Goal: Communication & Community: Ask a question

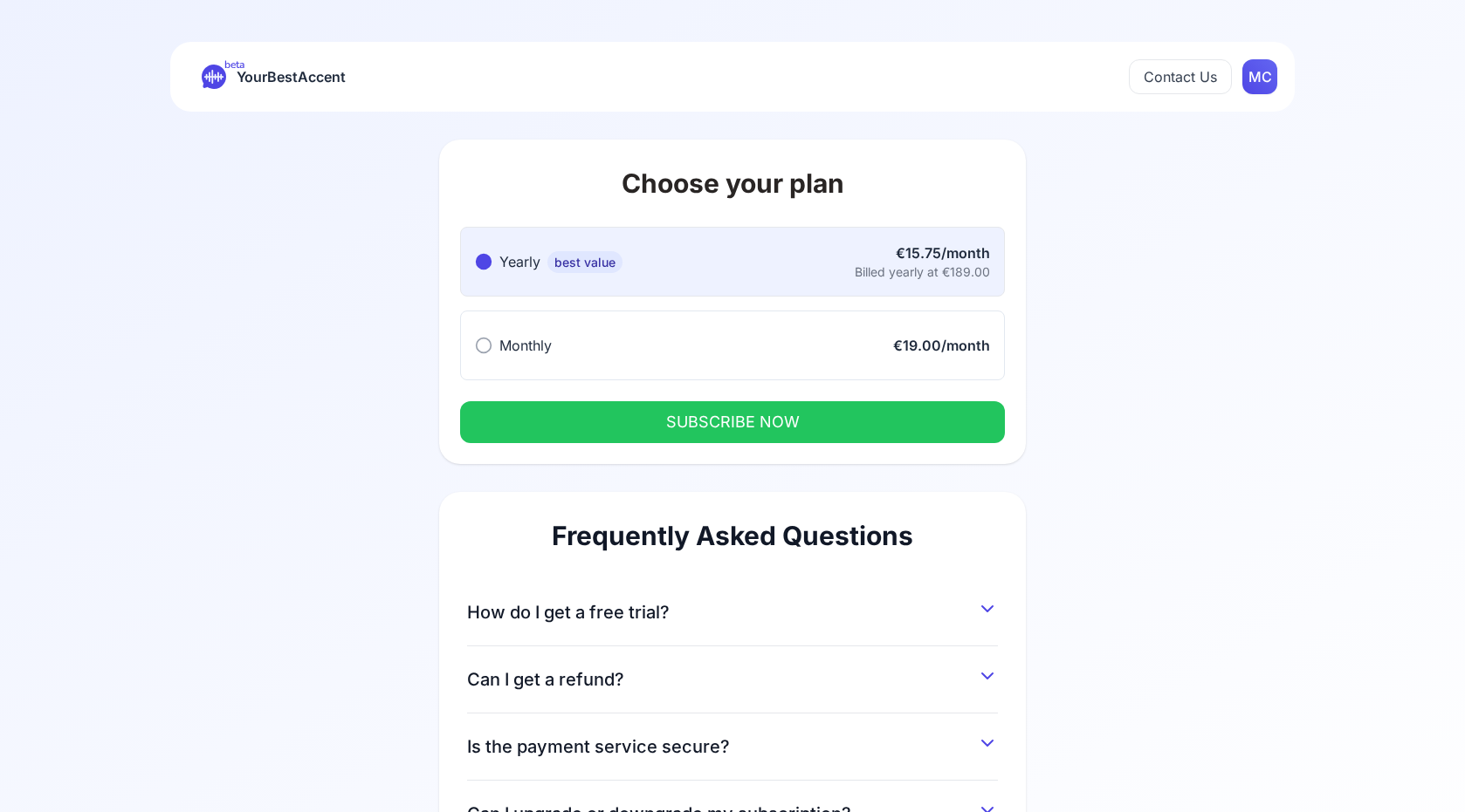
click at [487, 343] on icon at bounding box center [483, 345] width 17 height 17
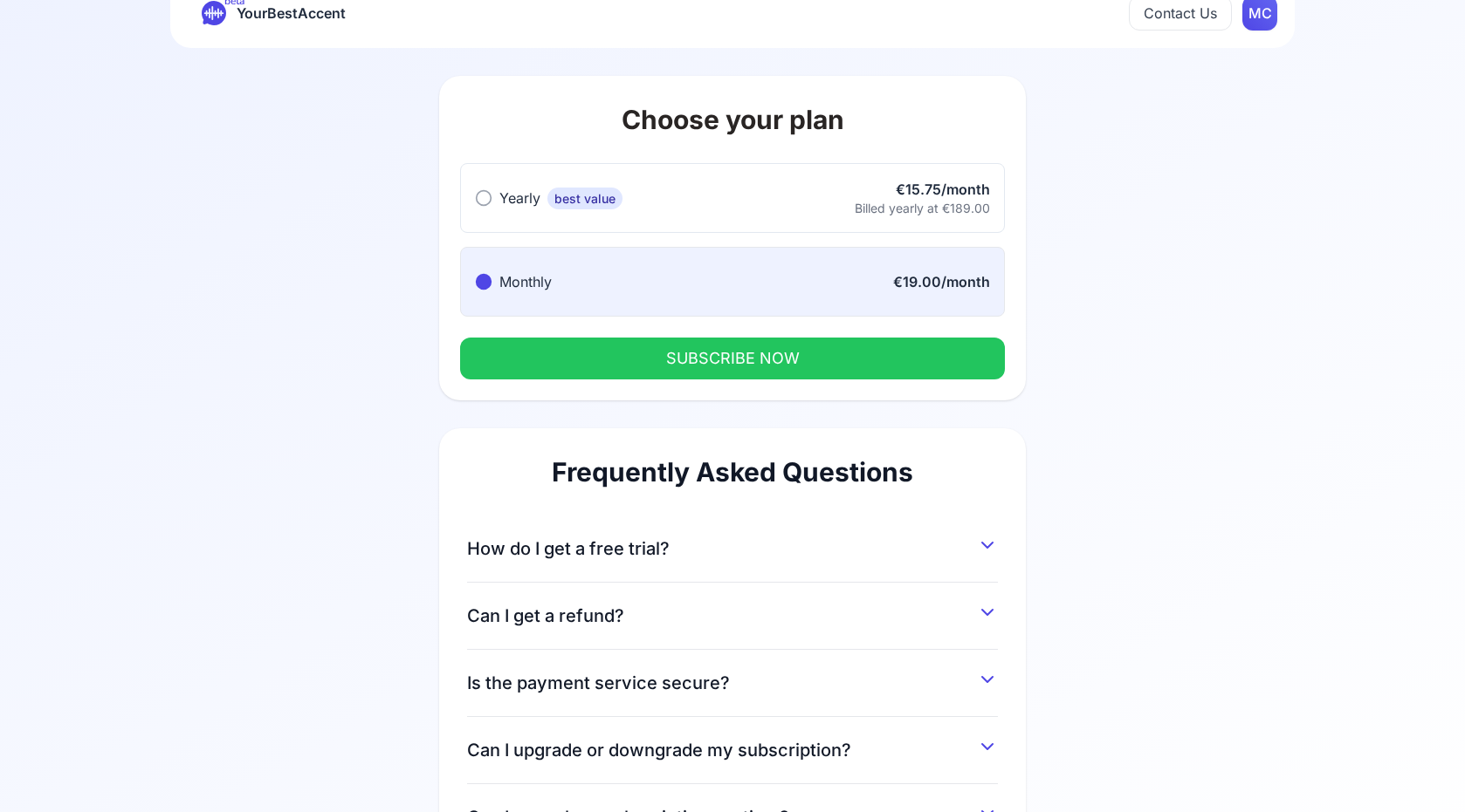
scroll to position [45, 0]
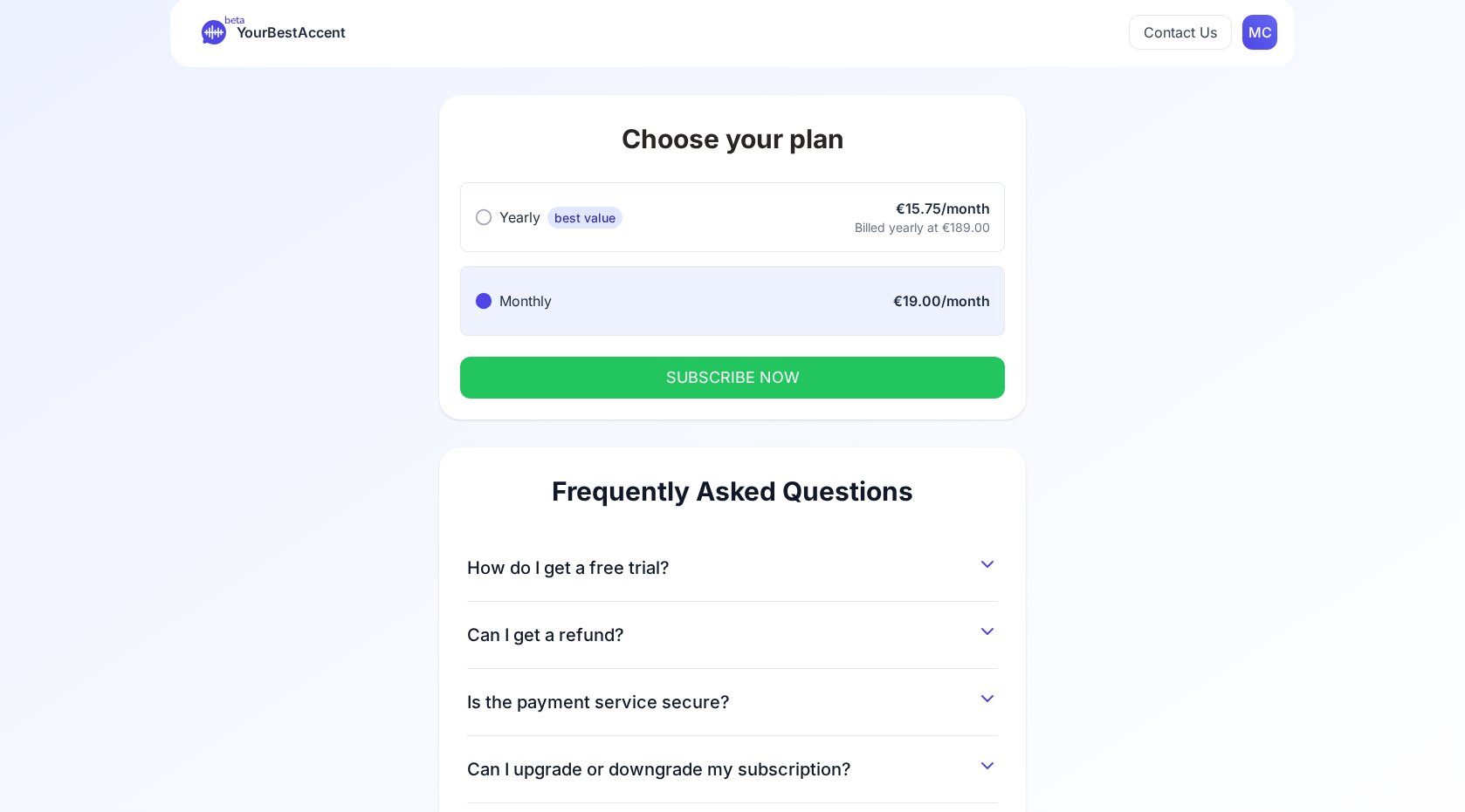
click at [847, 384] on button "SUBSCRIBE NOW" at bounding box center [732, 378] width 545 height 42
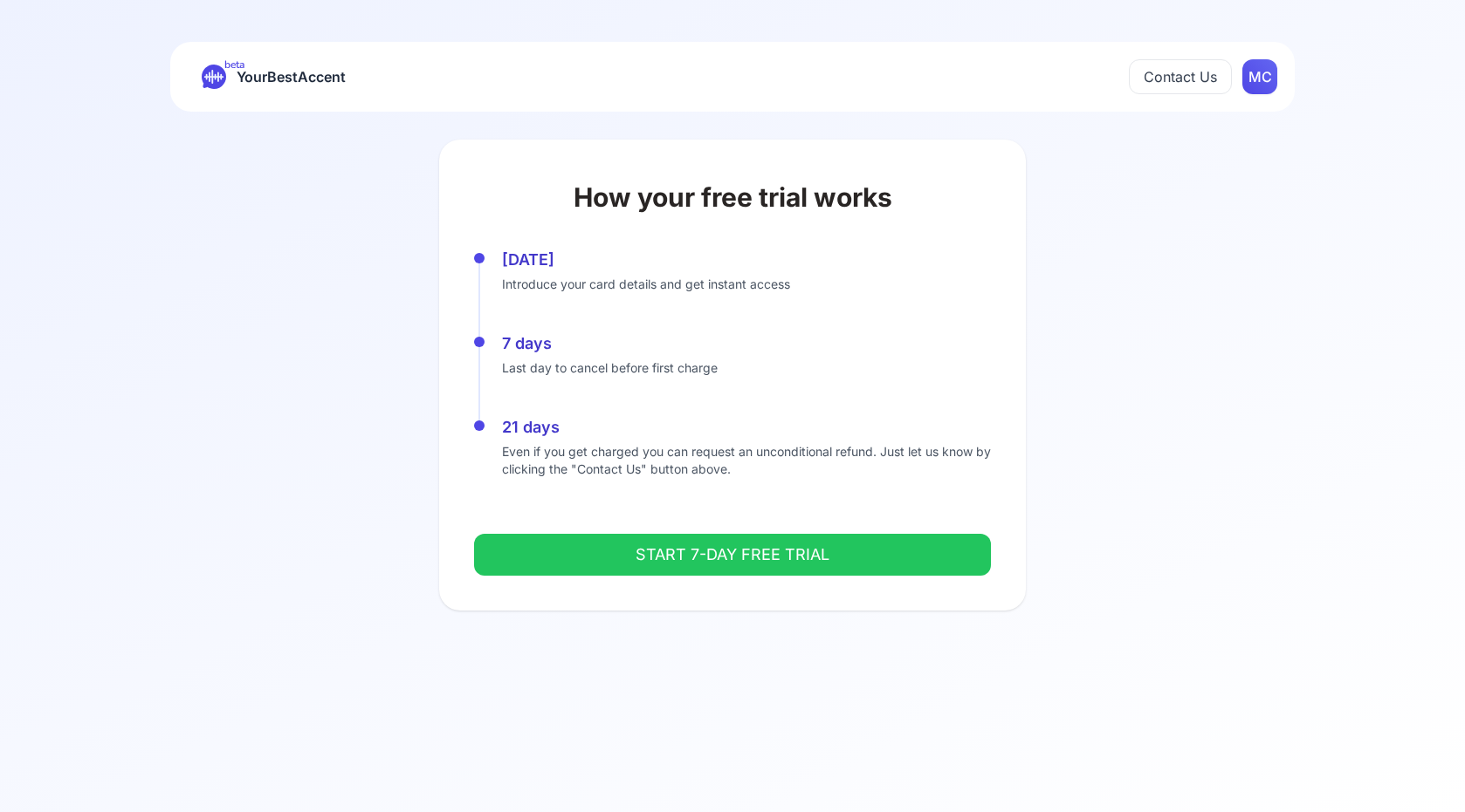
click at [292, 74] on span "YourBestAccent" at bounding box center [291, 77] width 109 height 24
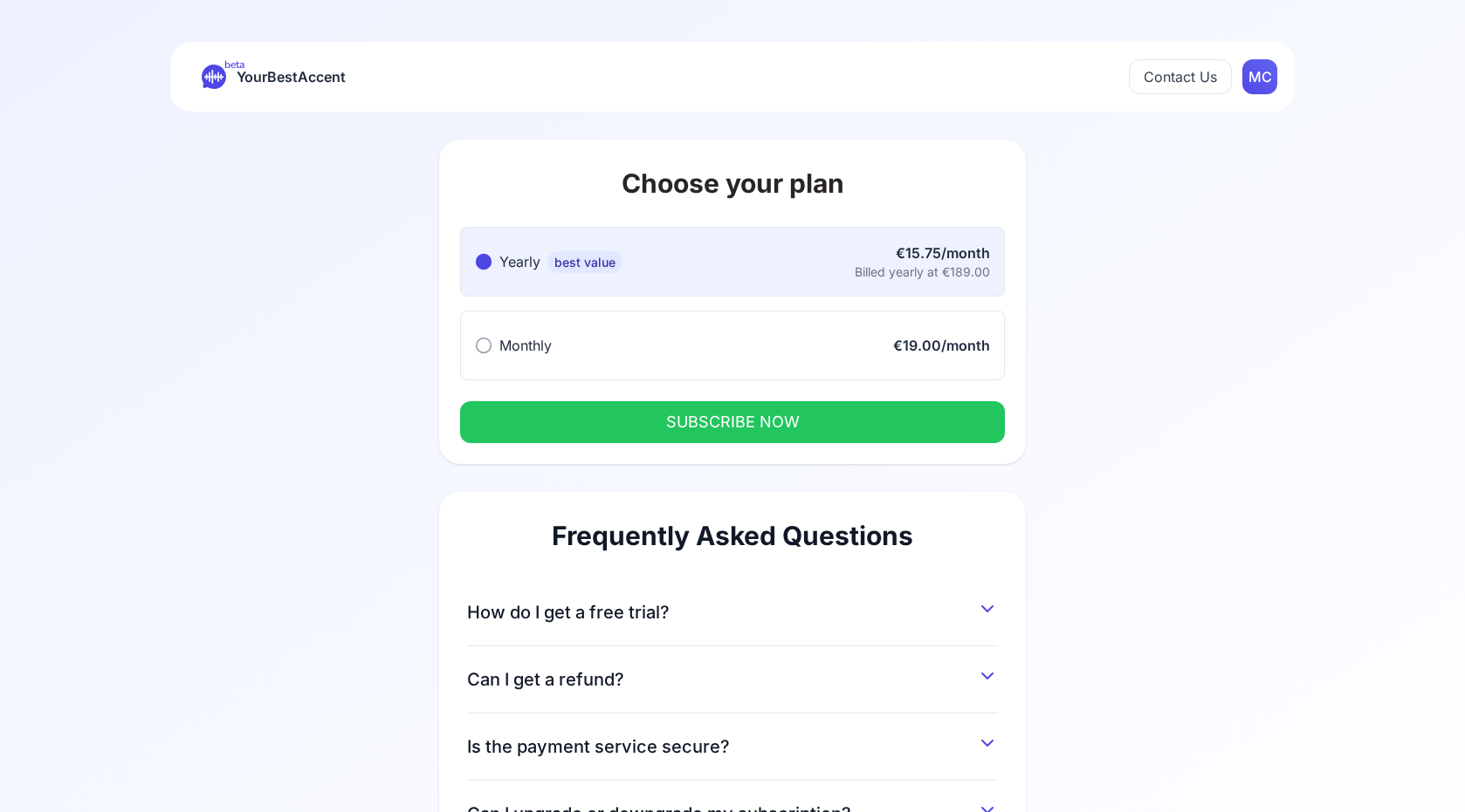
click at [292, 74] on span "YourBestAccent" at bounding box center [291, 77] width 109 height 24
click at [1255, 82] on html "beta YourBestAccent Contact Us MC Choose your plan Yearly best value Yearly bes…" at bounding box center [732, 406] width 1465 height 812
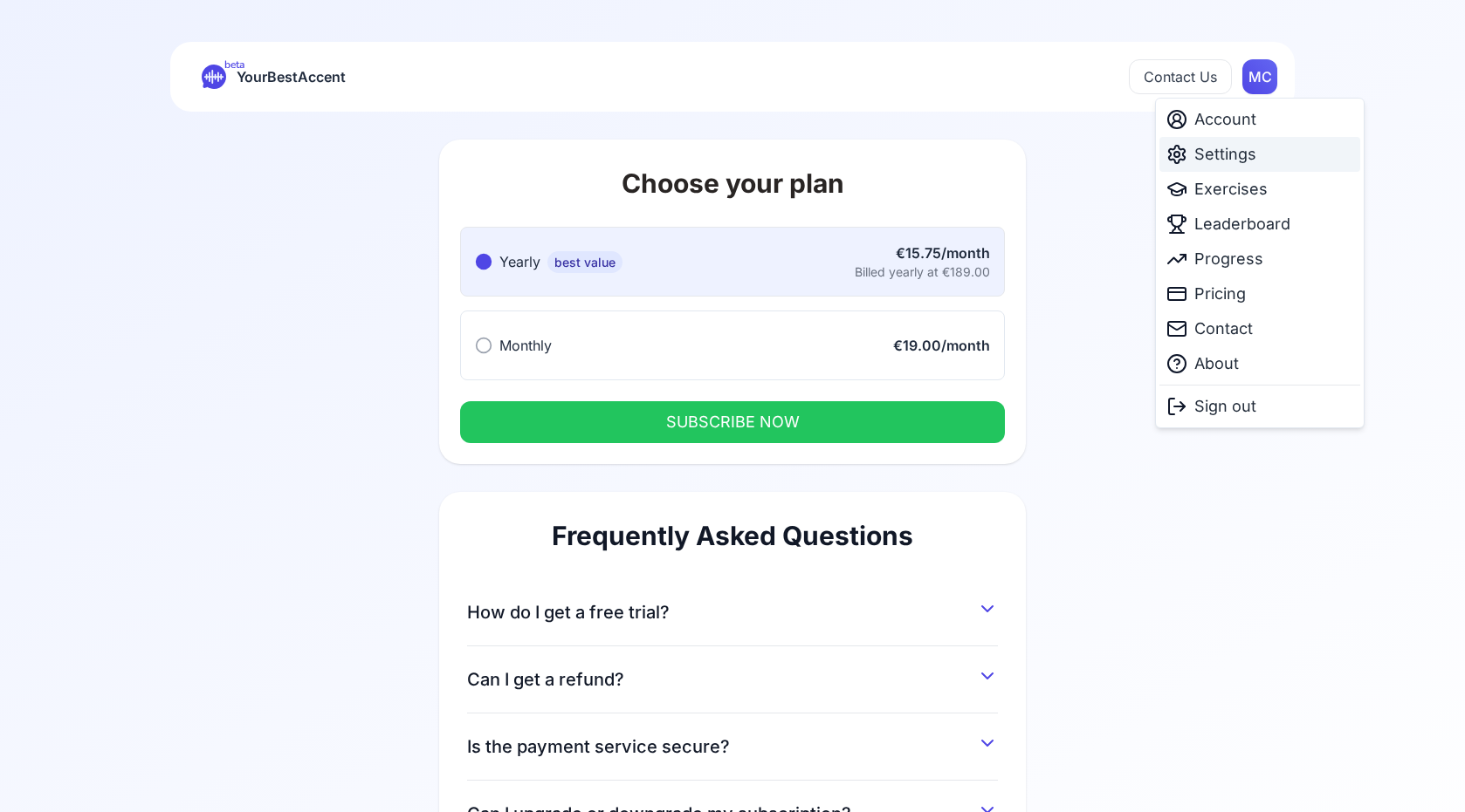
click at [1232, 167] on div "Settings" at bounding box center [1259, 154] width 201 height 35
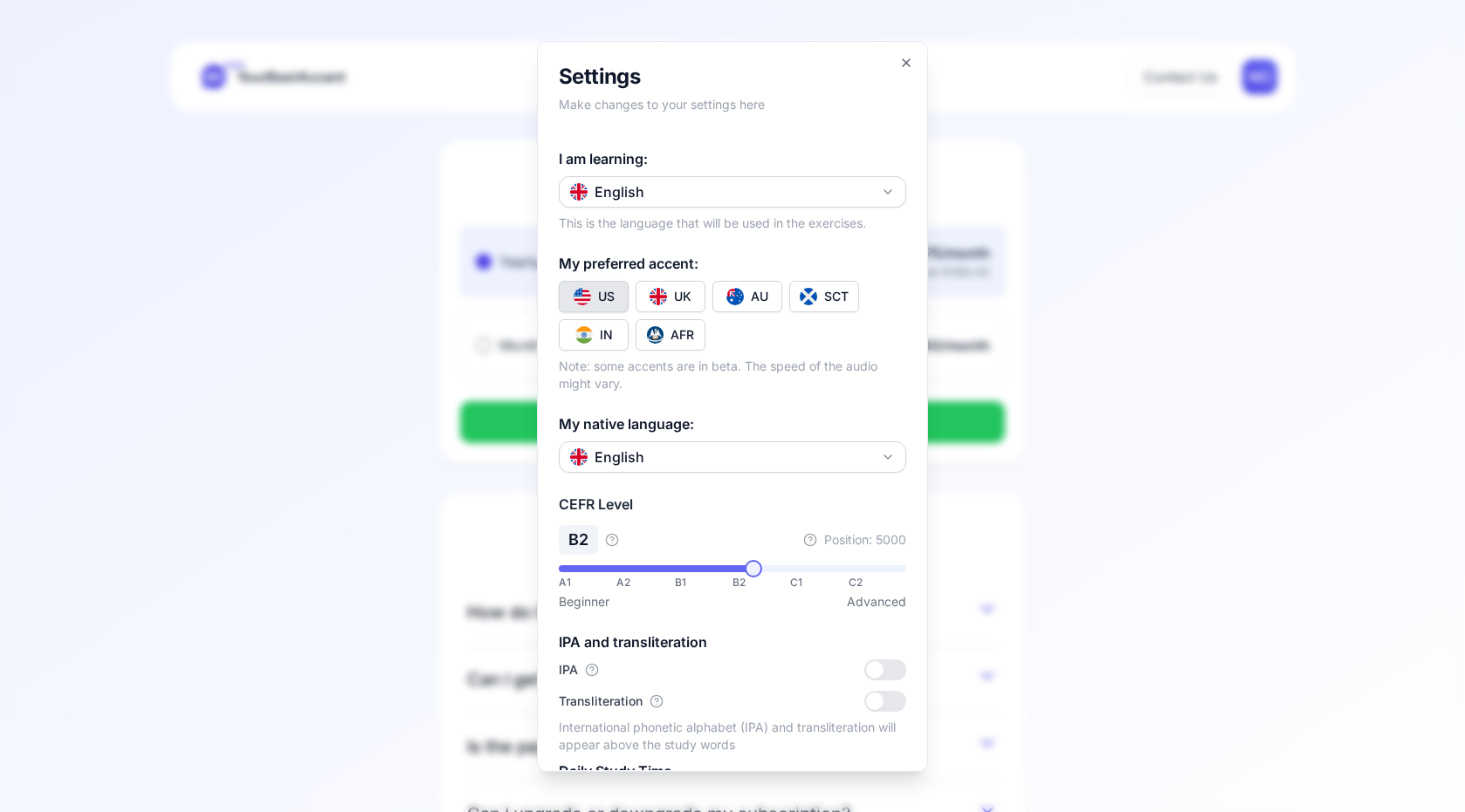
click at [630, 194] on div "English" at bounding box center [607, 192] width 74 height 21
type input "***"
click at [628, 202] on div at bounding box center [732, 406] width 1465 height 812
click at [653, 190] on button "English" at bounding box center [732, 191] width 348 height 31
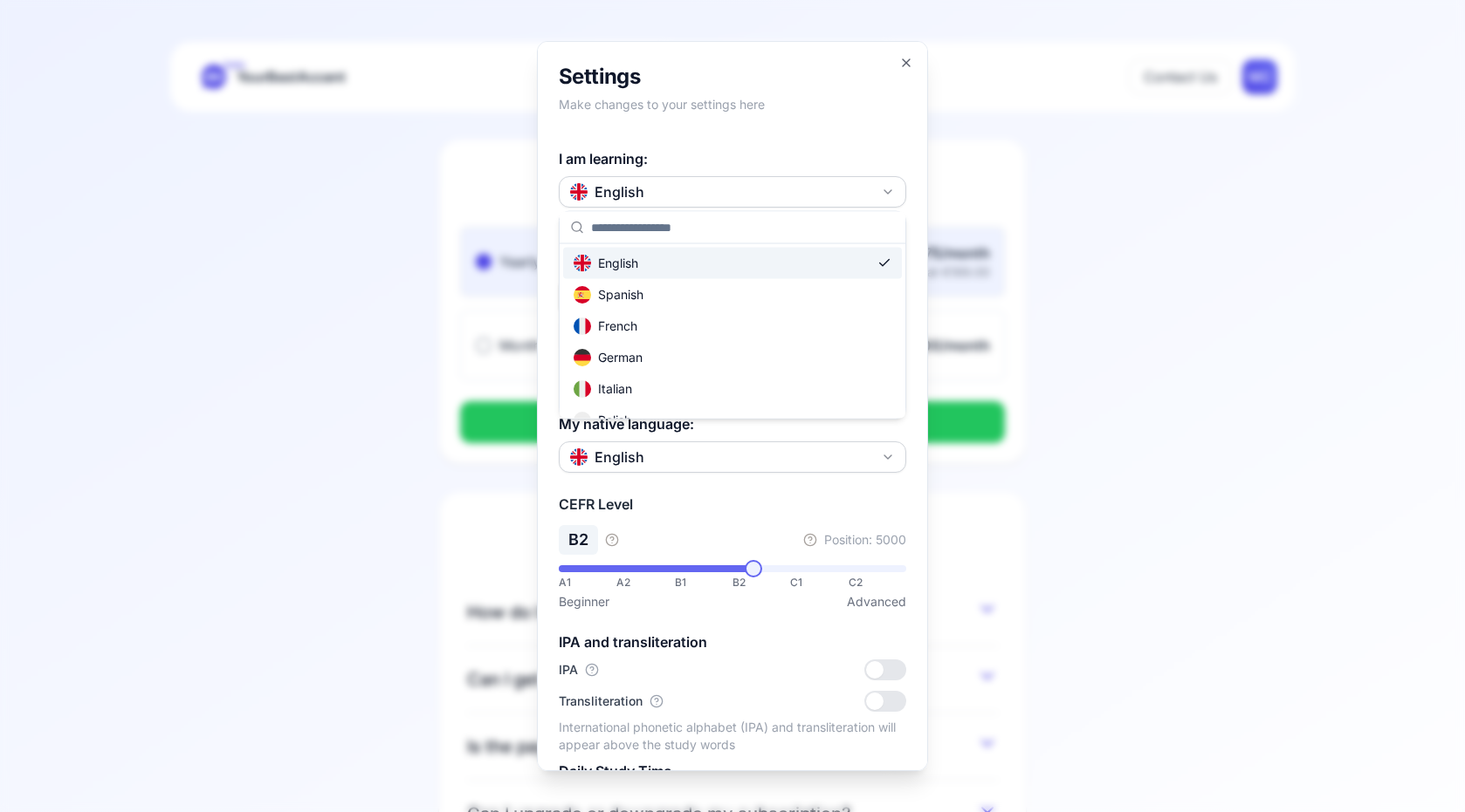
click at [653, 190] on div at bounding box center [732, 406] width 1465 height 812
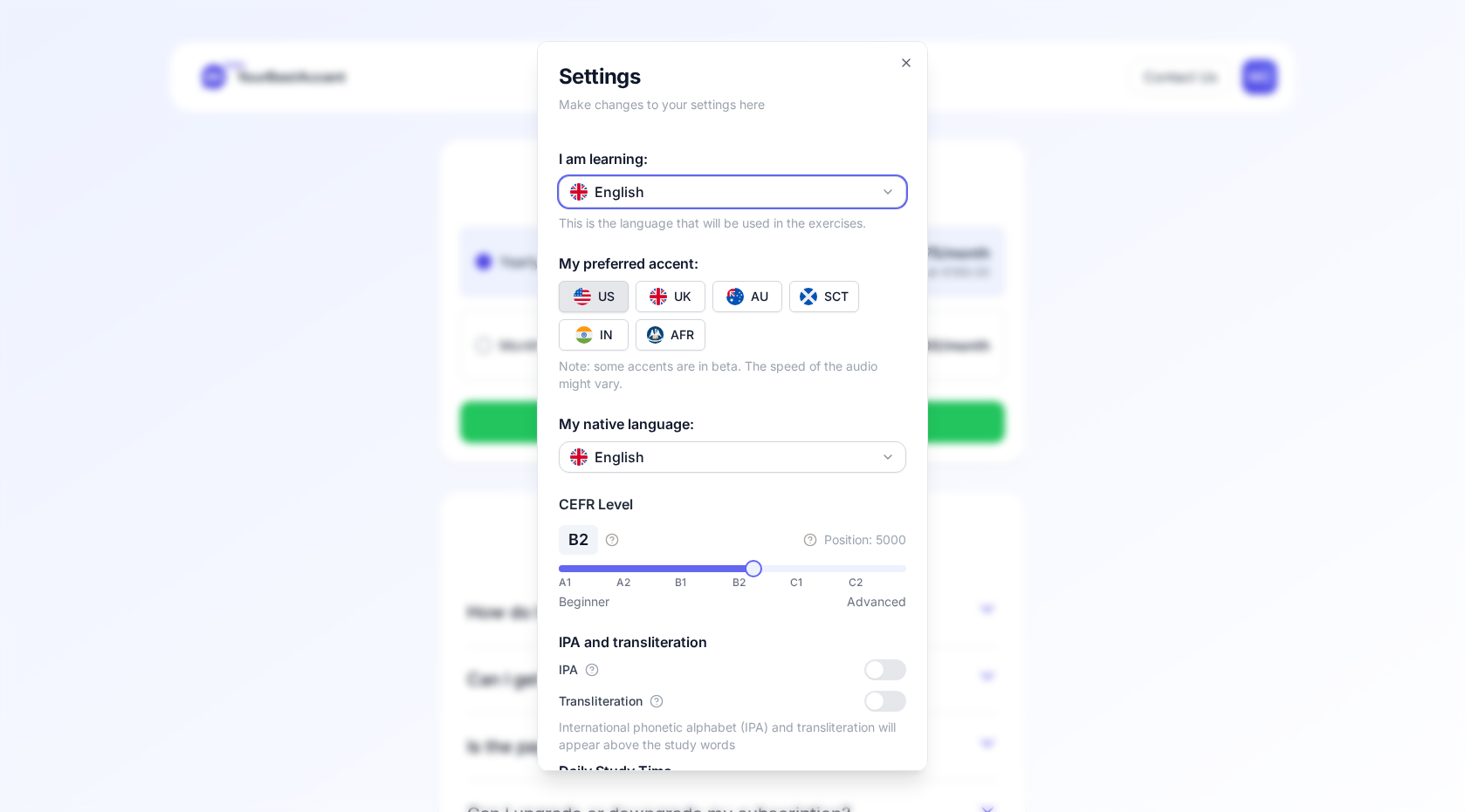
click at [653, 190] on button "English" at bounding box center [732, 191] width 348 height 31
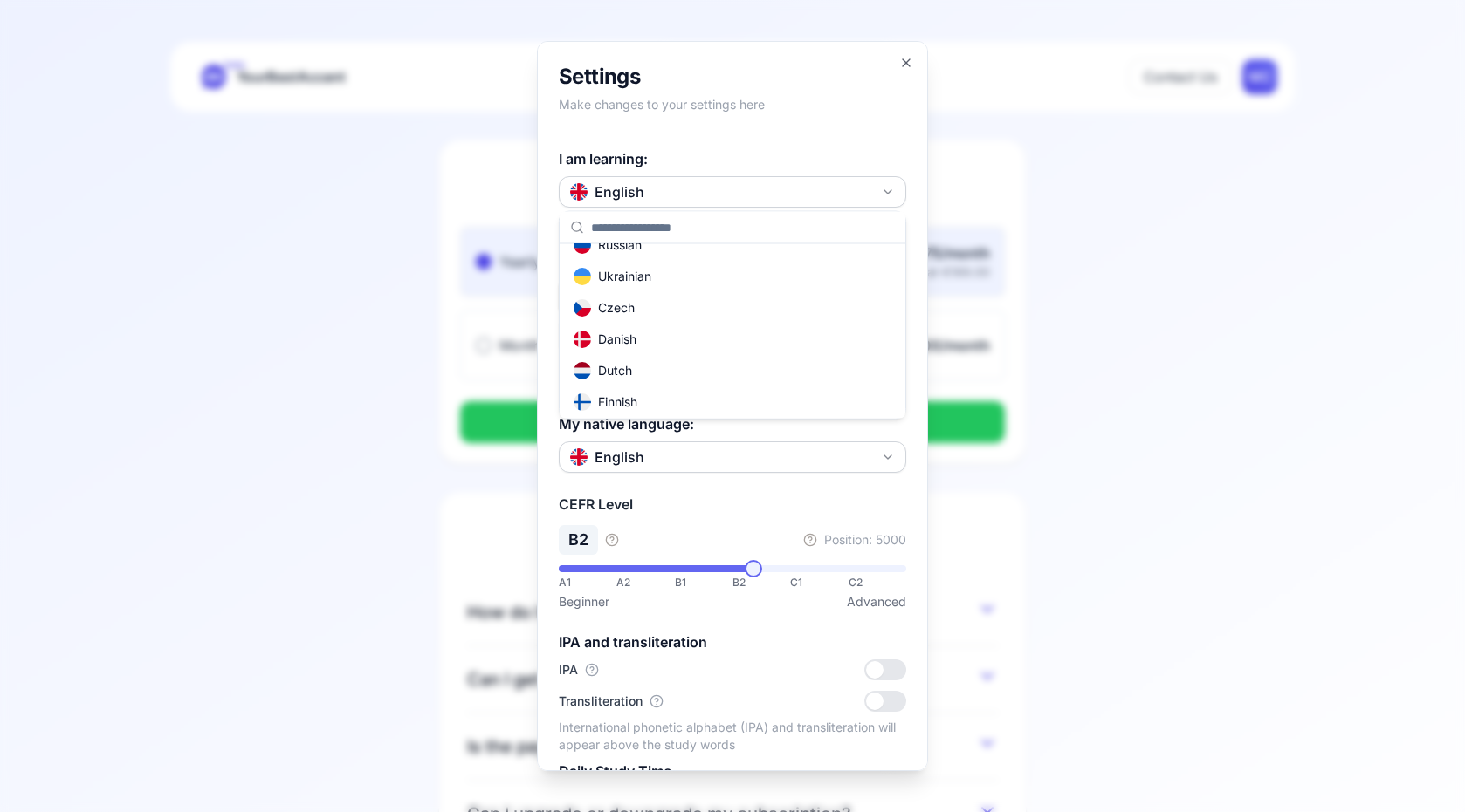
scroll to position [250, 0]
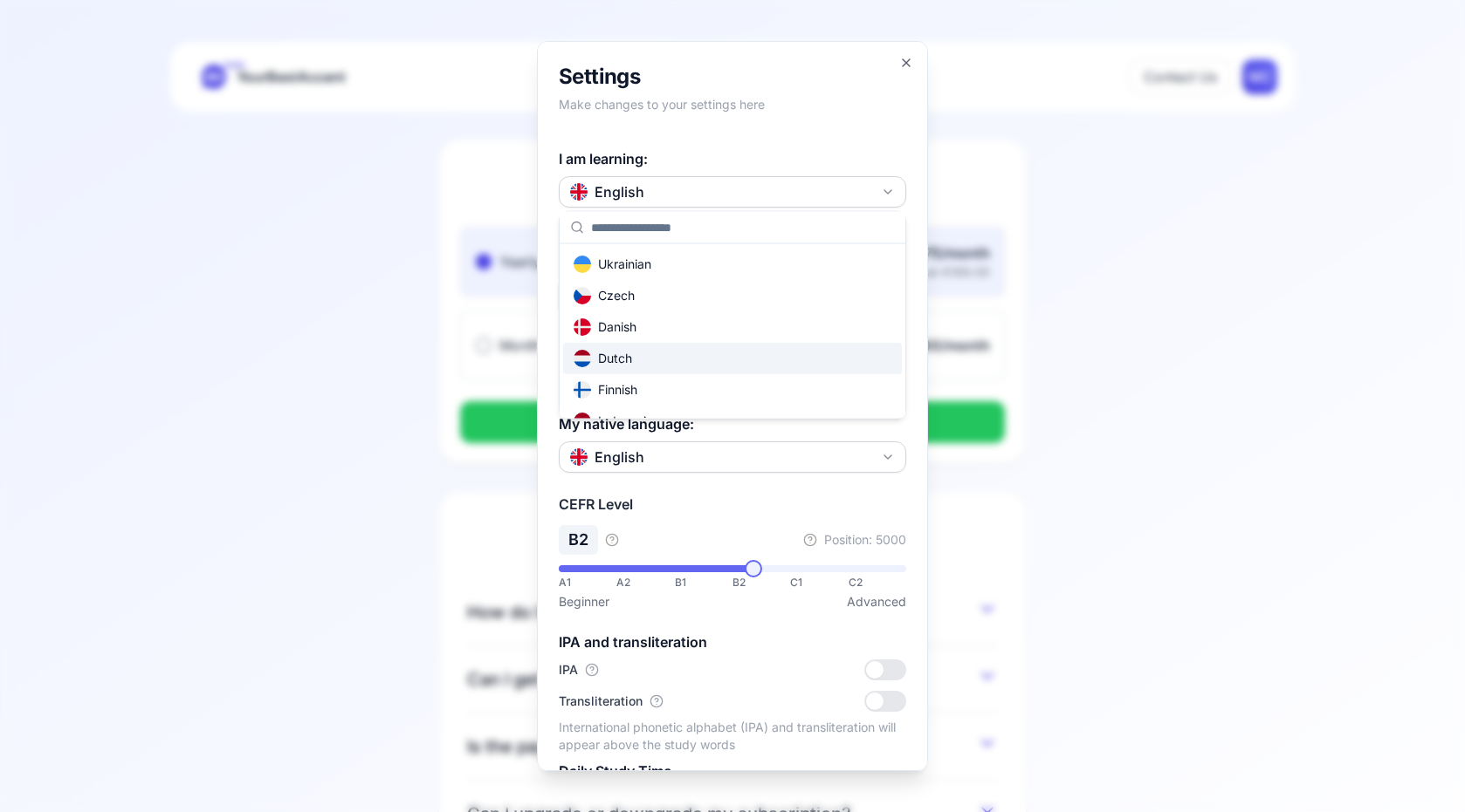
click at [631, 365] on div "Dutch" at bounding box center [603, 359] width 59 height 17
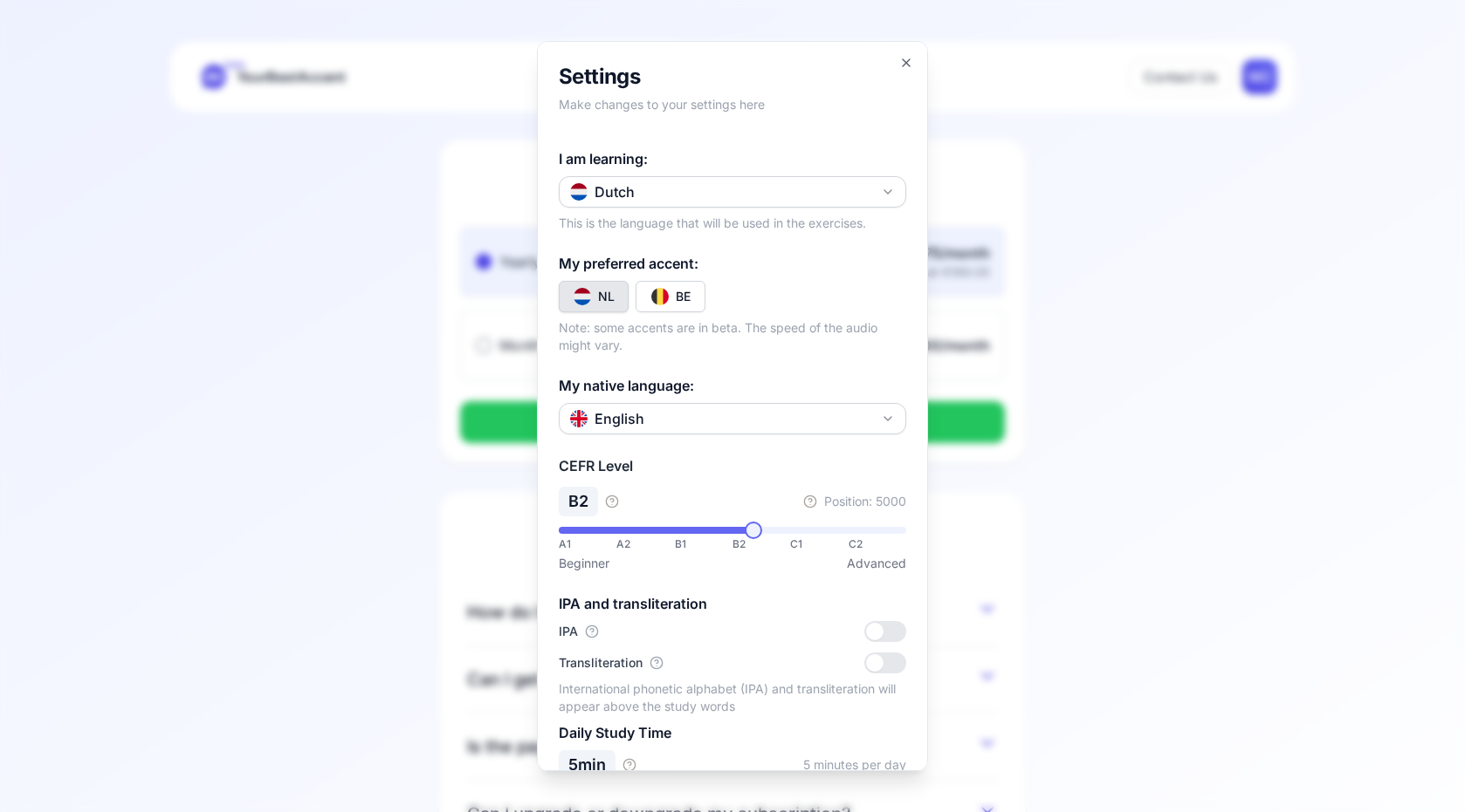
click at [691, 304] on button "BE" at bounding box center [671, 296] width 70 height 31
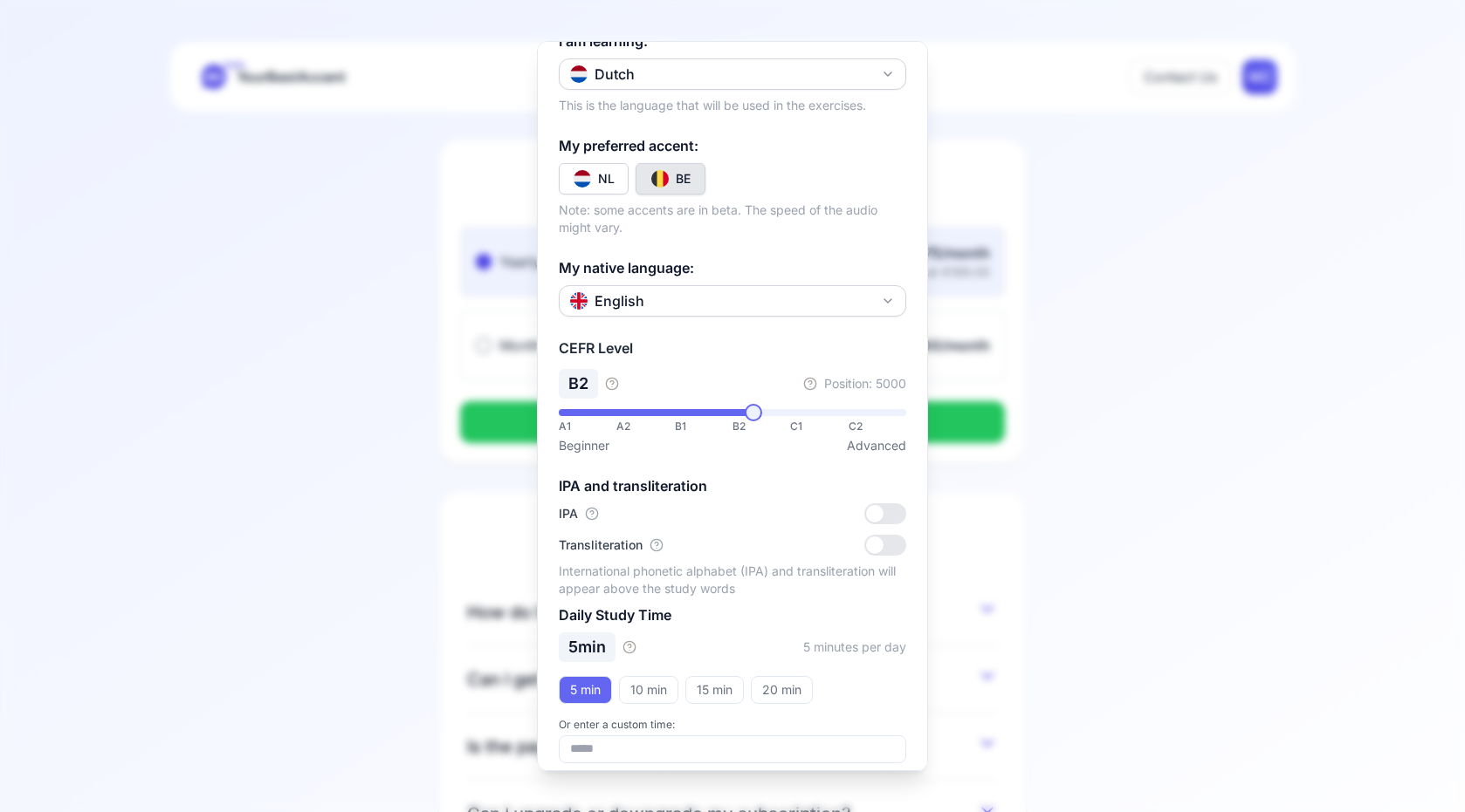
scroll to position [131, 0]
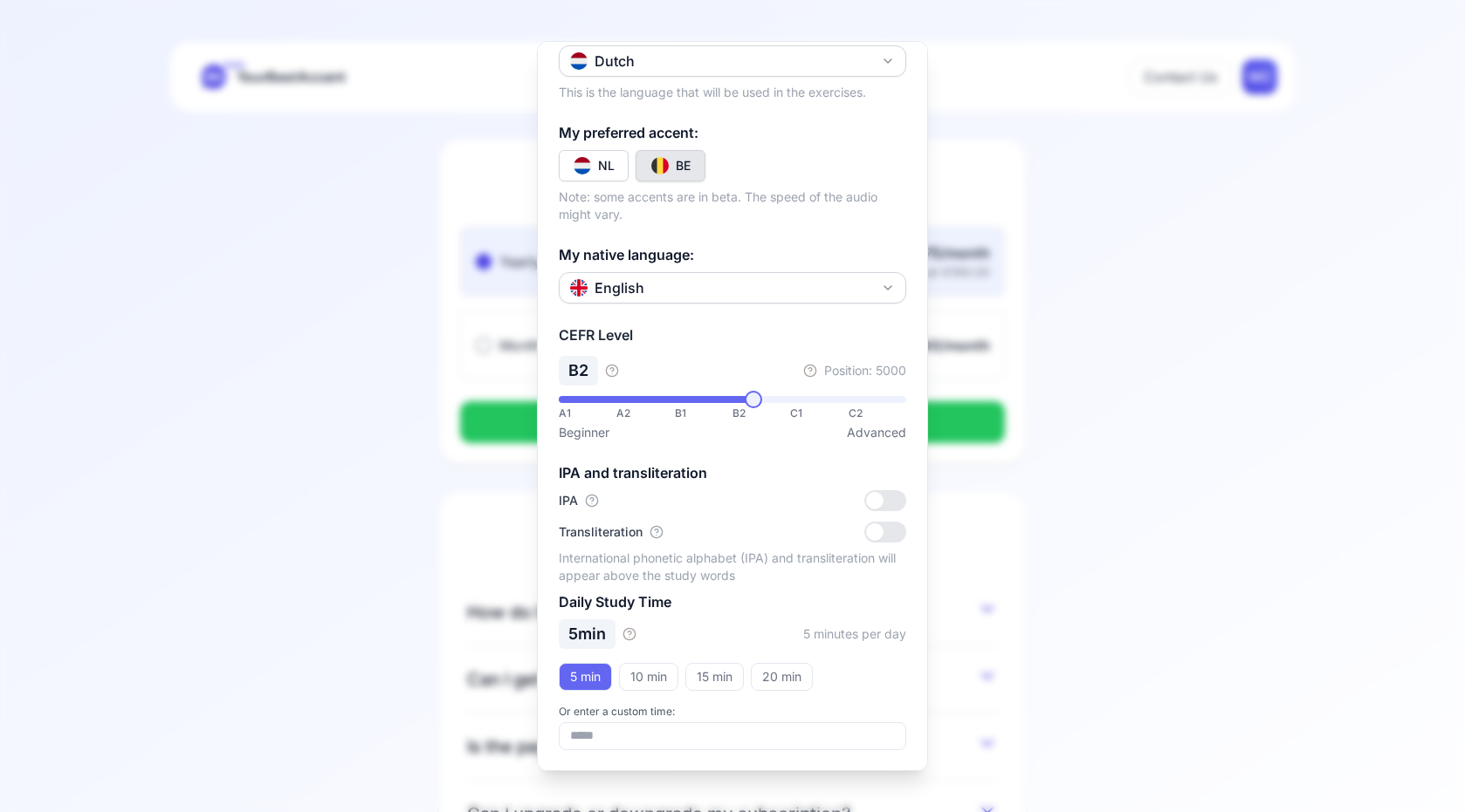
click at [892, 500] on div at bounding box center [885, 500] width 42 height 21
click at [664, 674] on button "10 min" at bounding box center [648, 677] width 59 height 28
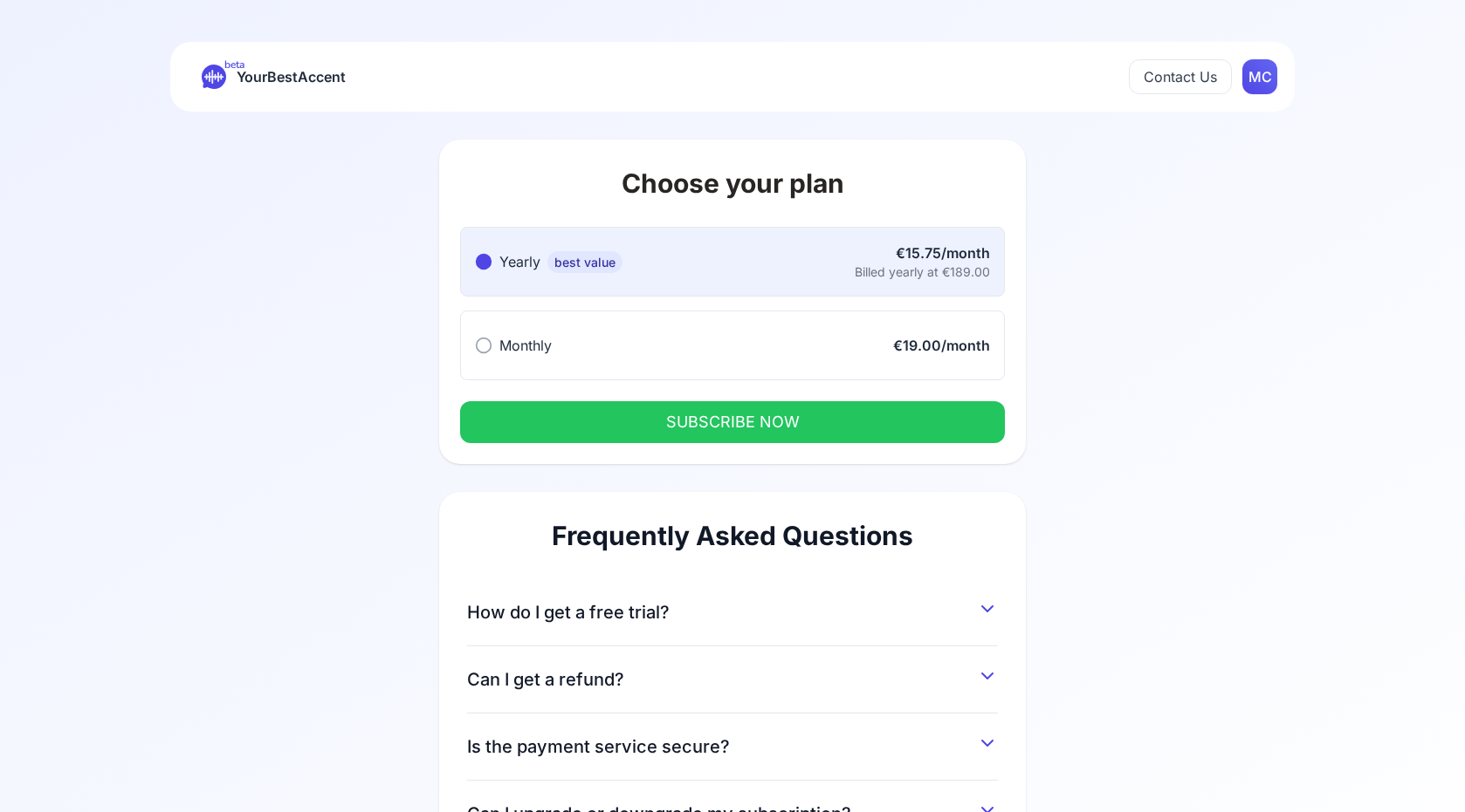
click at [478, 342] on circle at bounding box center [484, 346] width 15 height 15
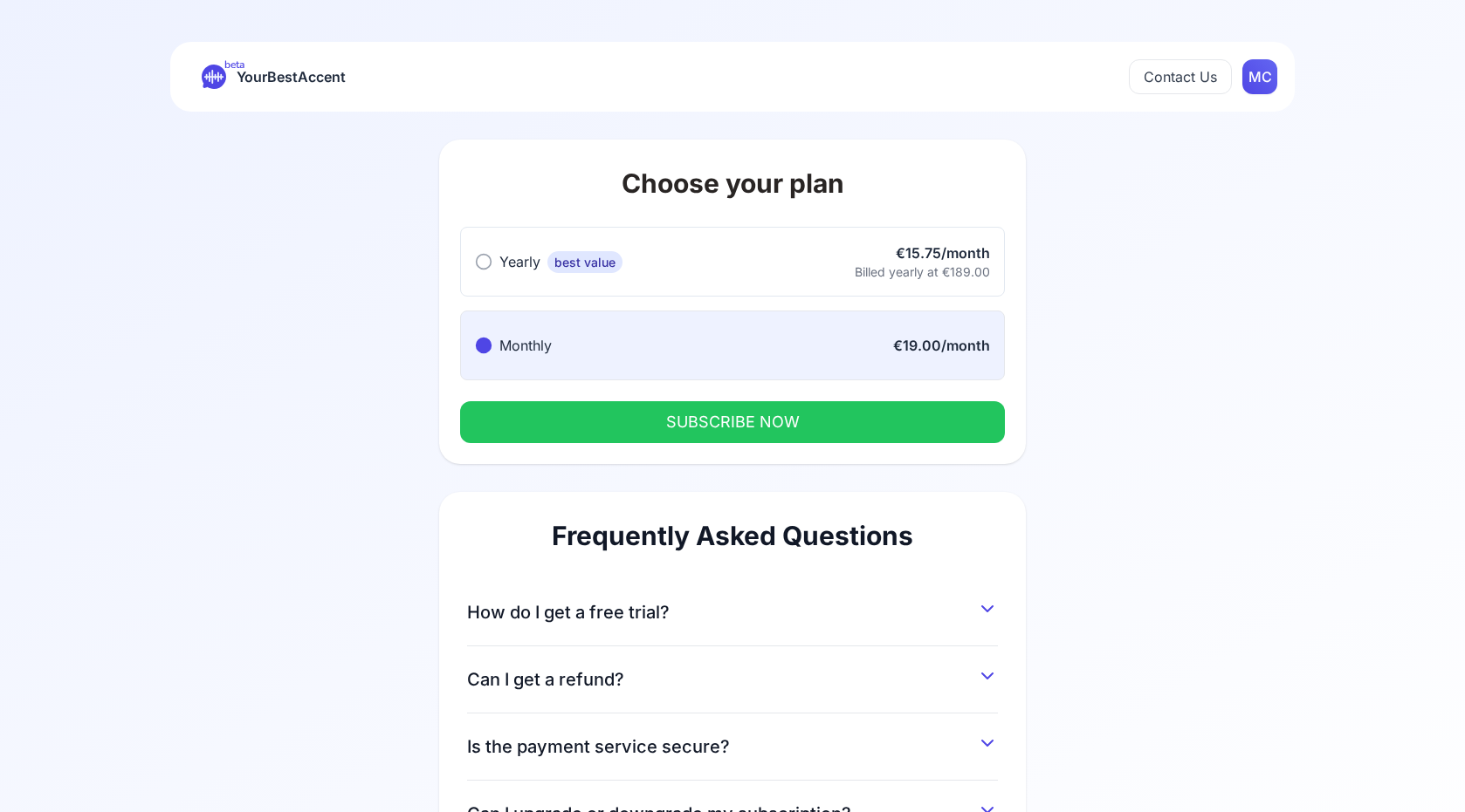
click at [781, 424] on button "SUBSCRIBE NOW" at bounding box center [732, 422] width 545 height 42
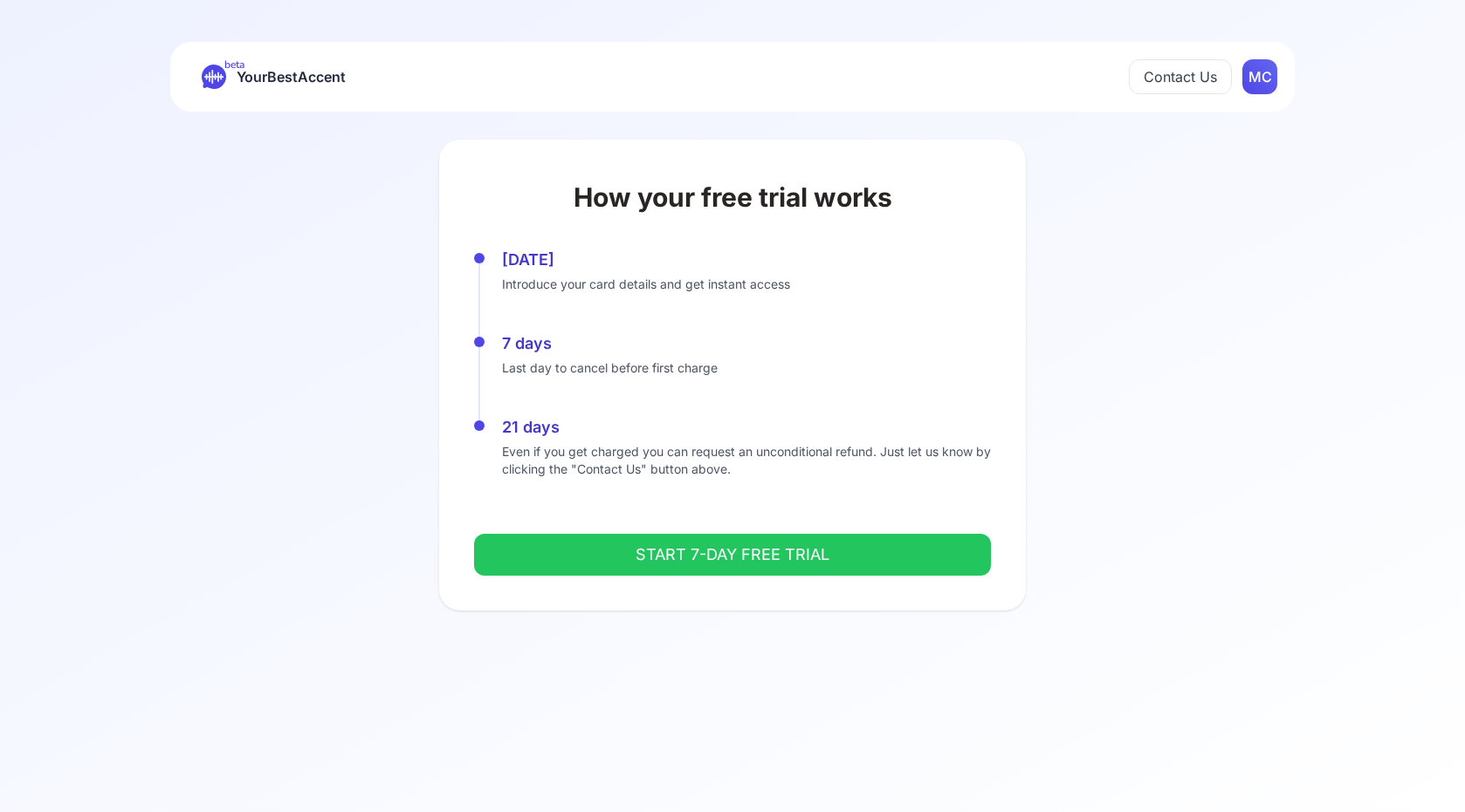
click at [734, 545] on button "START 7-DAY FREE TRIAL" at bounding box center [732, 555] width 517 height 42
click at [294, 75] on span "YourBestAccent" at bounding box center [291, 77] width 109 height 24
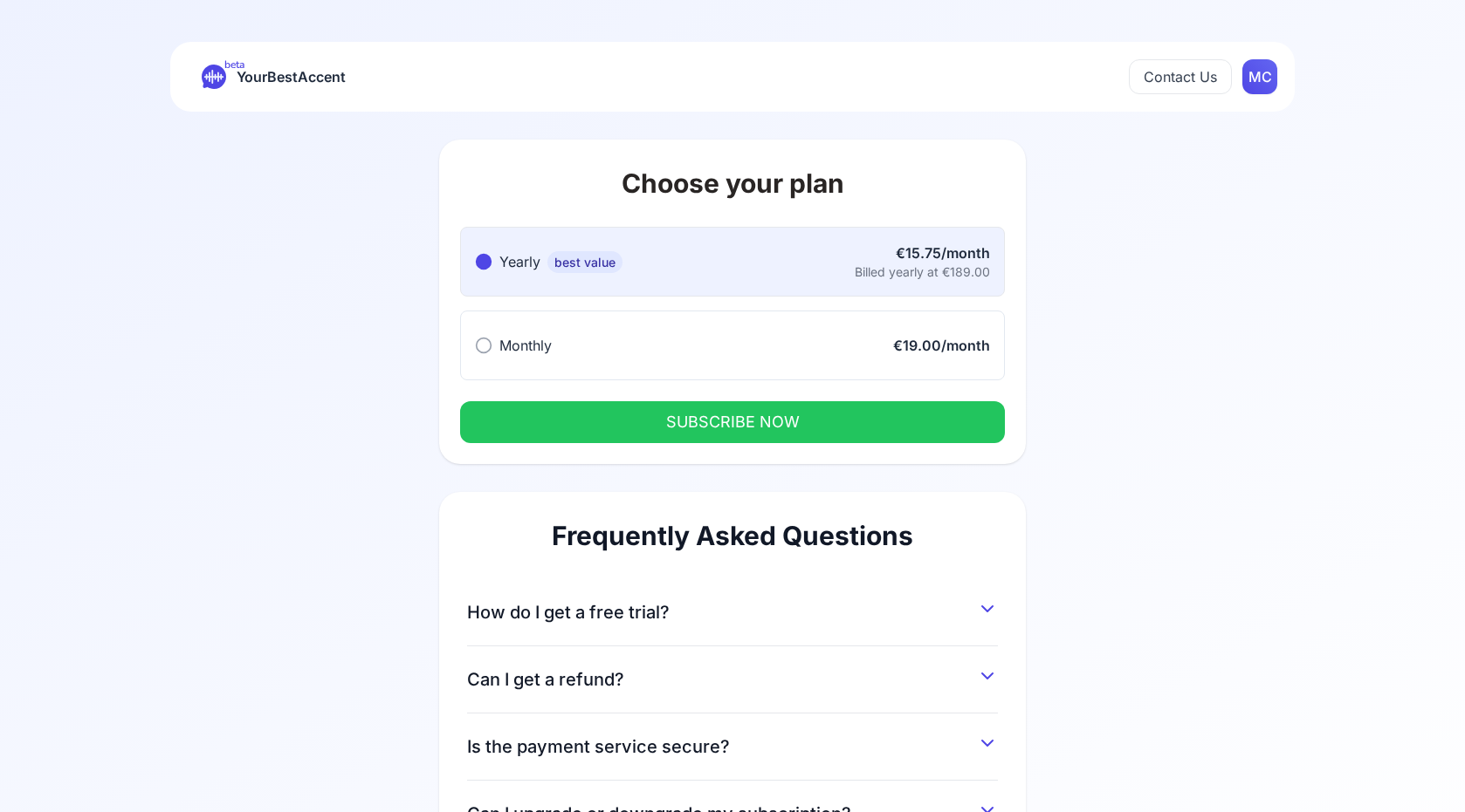
click at [1177, 75] on button "Contact Us" at bounding box center [1179, 76] width 103 height 35
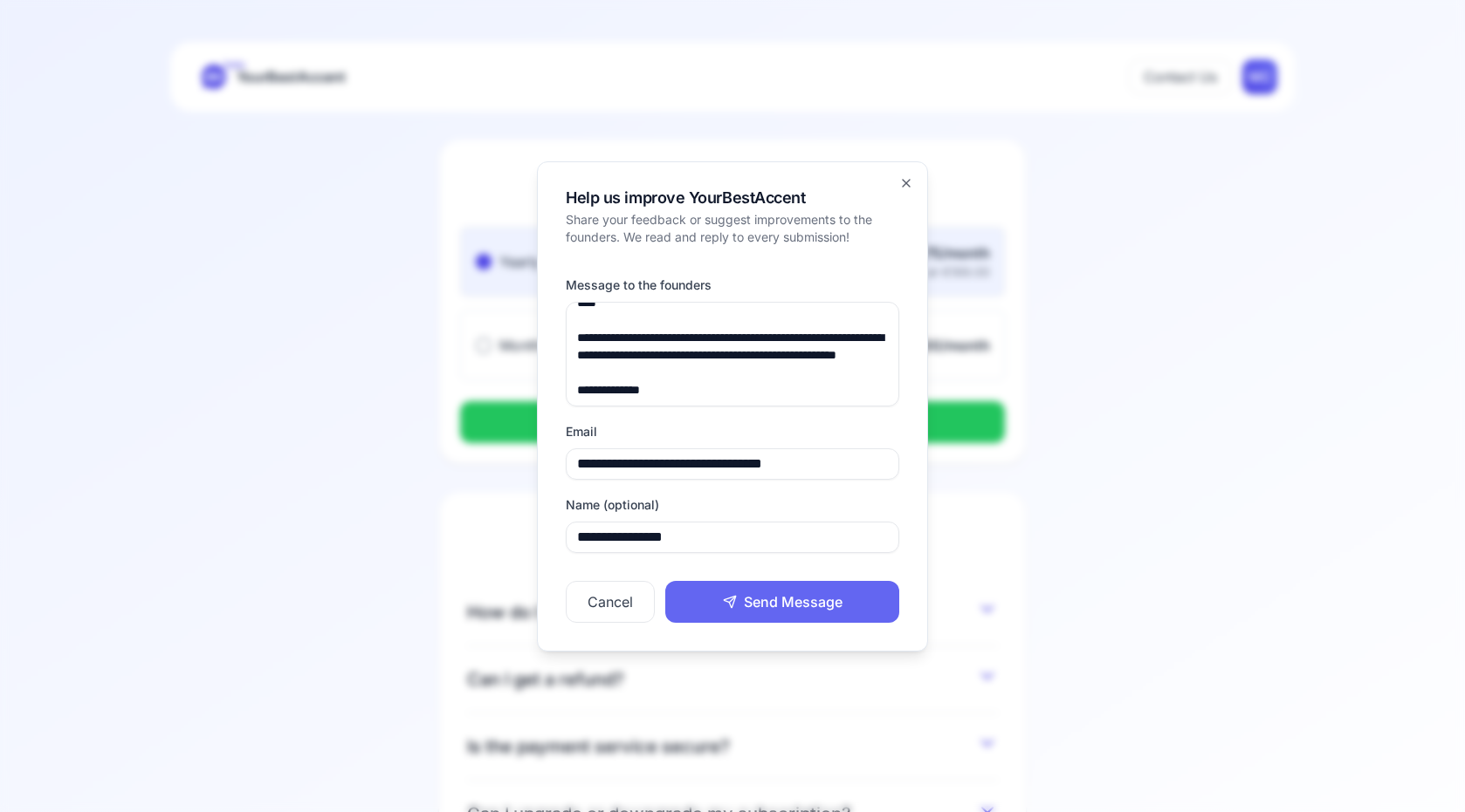
scroll to position [42, 0]
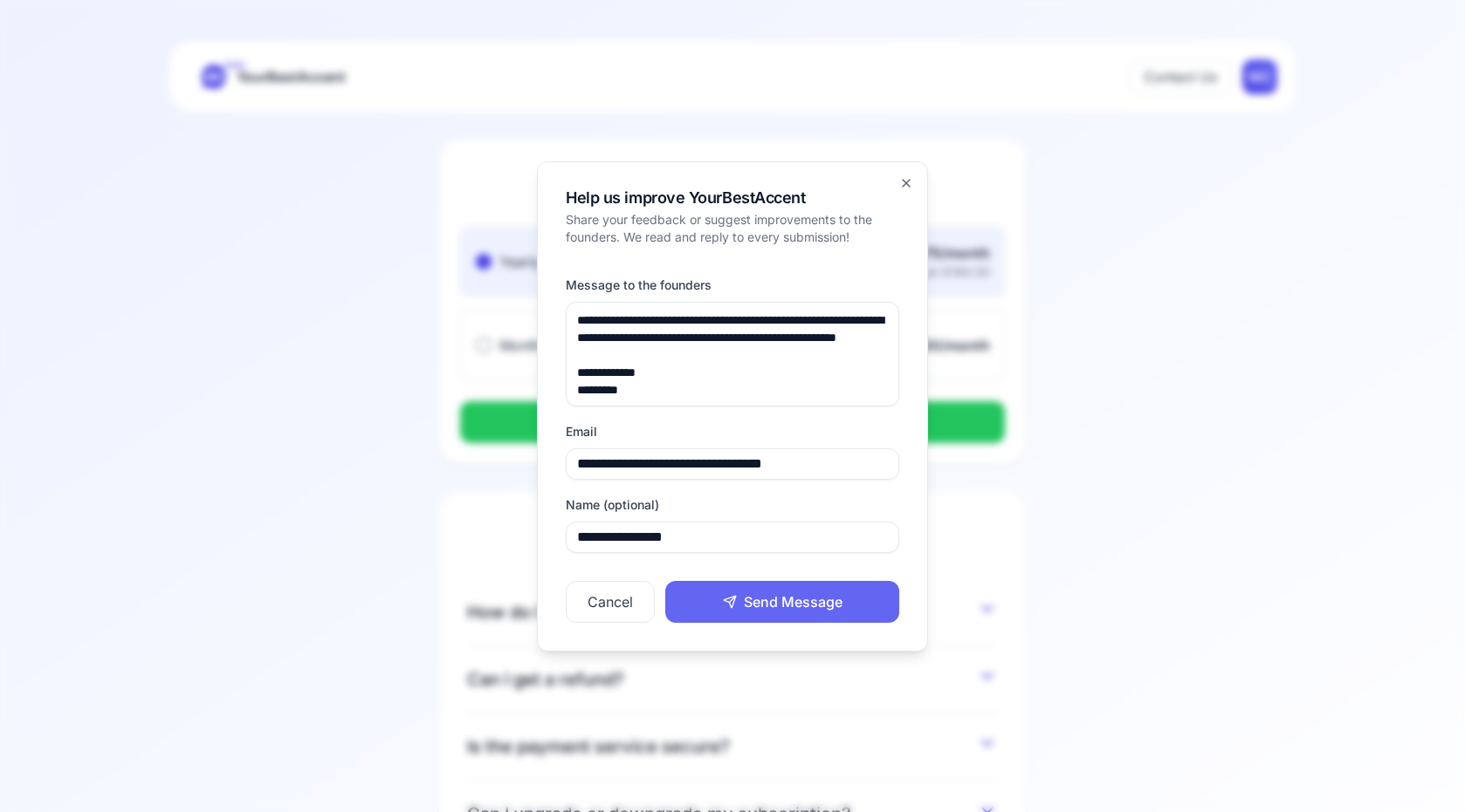
type textarea "**********"
click at [757, 608] on button "Send Message" at bounding box center [782, 602] width 234 height 42
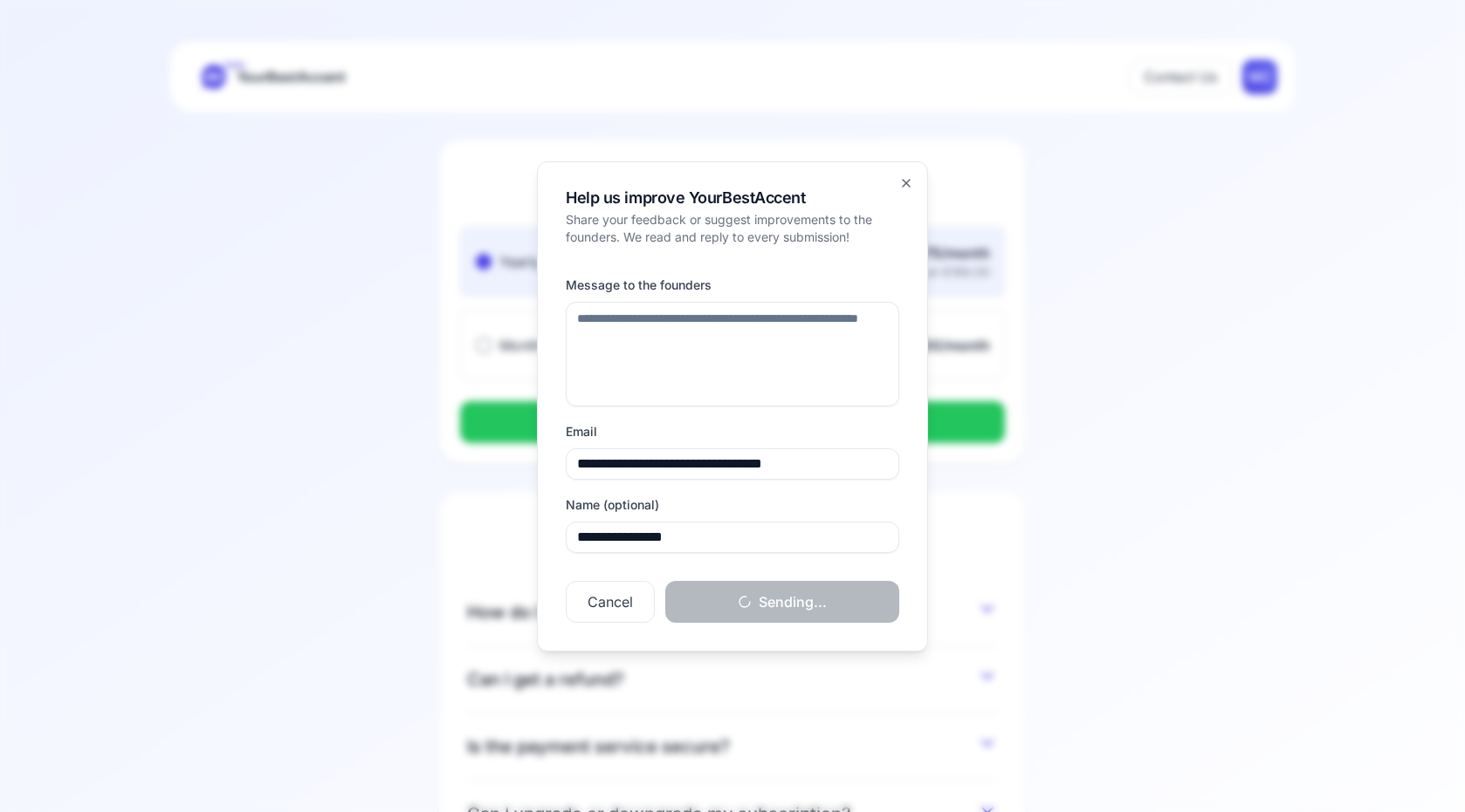
scroll to position [0, 0]
